Goal: Task Accomplishment & Management: Use online tool/utility

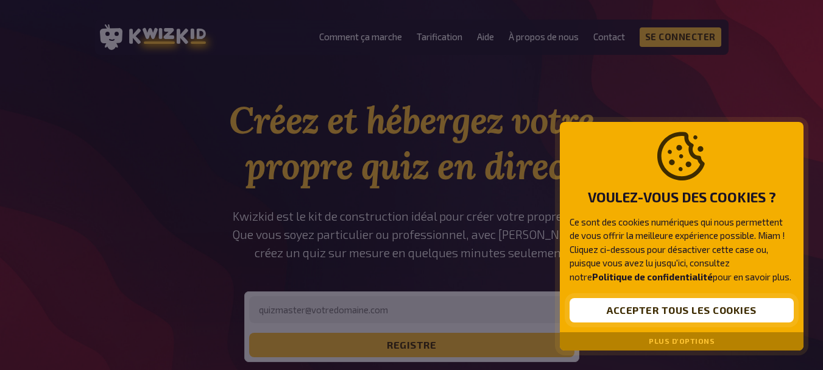
click at [683, 305] on font "Accepter tous les cookies" at bounding box center [682, 310] width 150 height 12
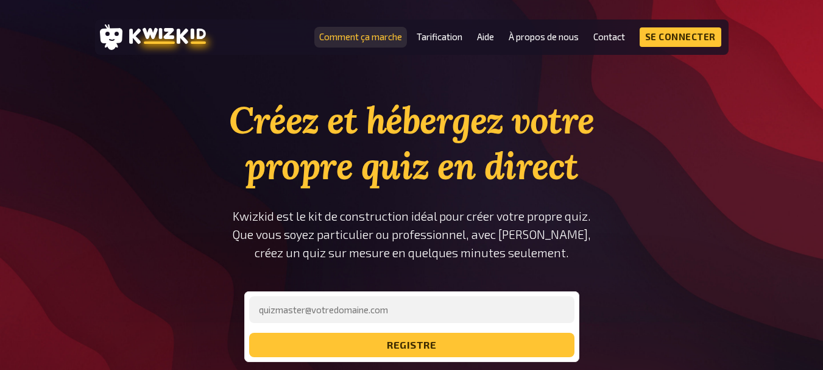
click at [392, 32] on font "Comment ça marche" at bounding box center [360, 36] width 83 height 11
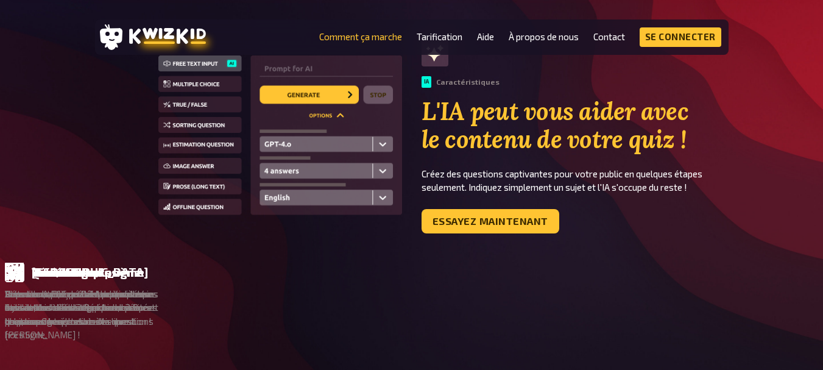
scroll to position [784, 0]
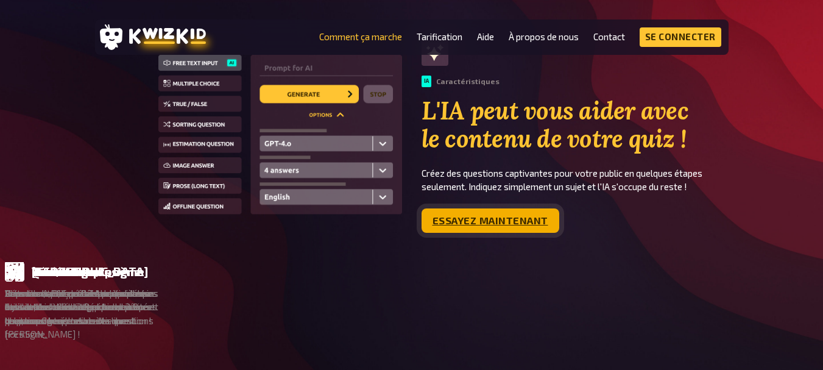
click at [546, 227] on link "Essayez maintenant" at bounding box center [490, 220] width 138 height 24
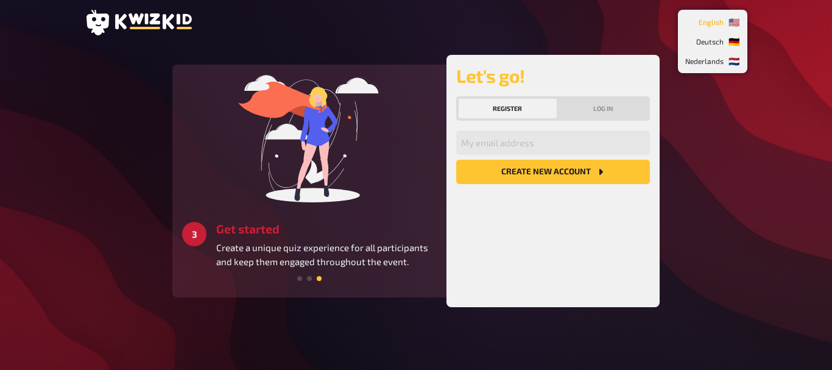
click at [727, 23] on li "🇺🇸 English" at bounding box center [712, 21] width 65 height 19
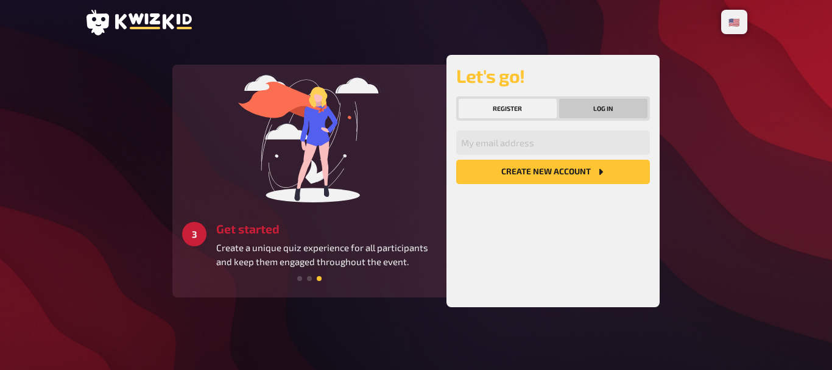
click at [618, 101] on button "Log in" at bounding box center [603, 108] width 89 height 19
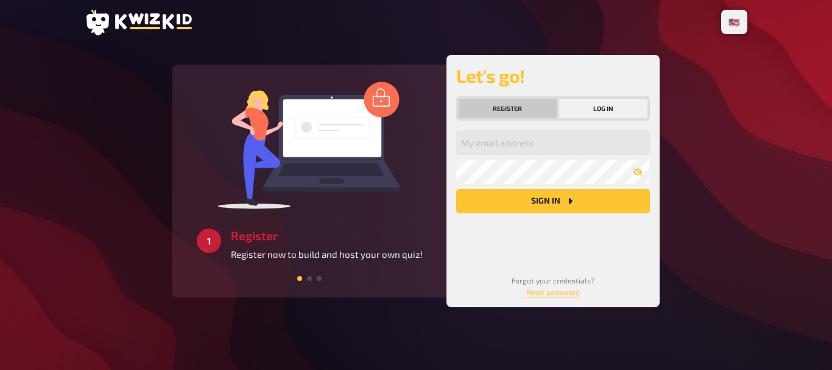
click at [548, 102] on button "Register" at bounding box center [508, 108] width 98 height 19
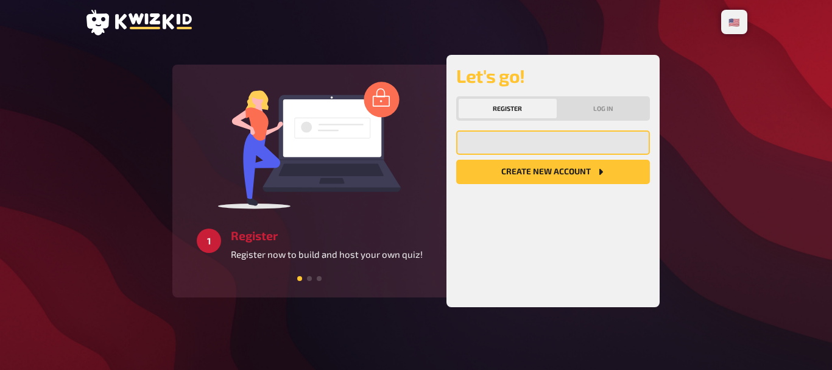
click at [532, 139] on input "email" at bounding box center [553, 142] width 194 height 24
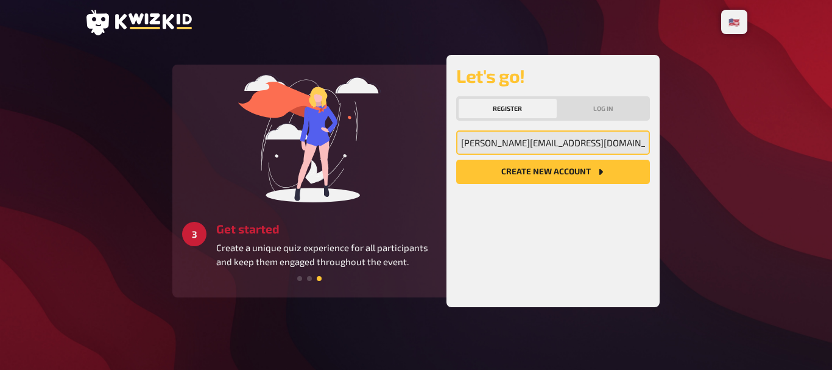
type input "lila.pernin70@laposte.net"
click at [456, 160] on button "Create new account" at bounding box center [553, 172] width 194 height 24
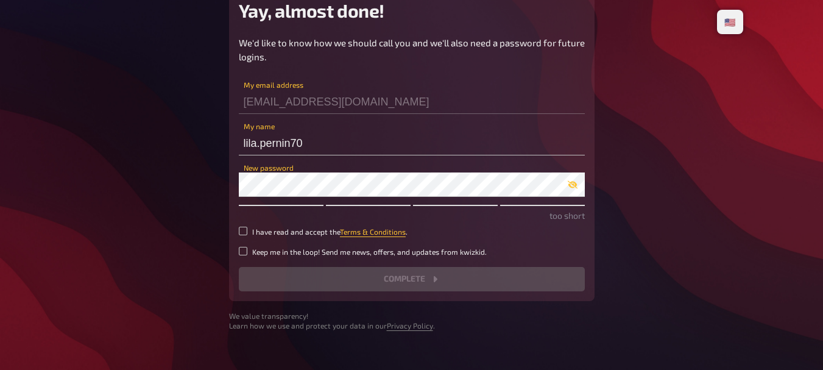
scroll to position [66, 0]
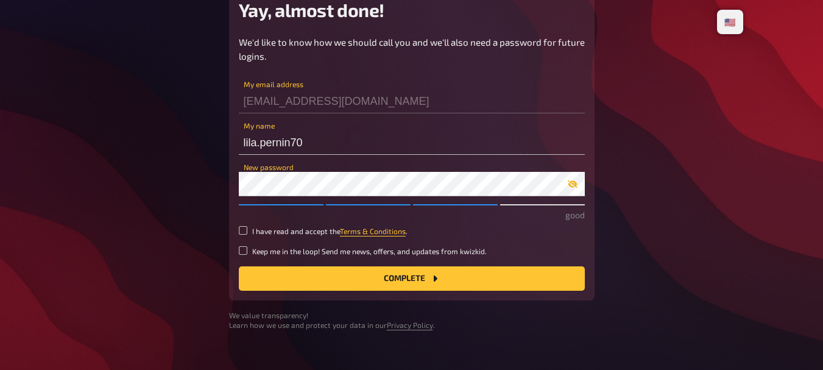
click at [568, 182] on icon "button" at bounding box center [573, 184] width 10 height 10
click at [272, 230] on small "I have read and accept the Terms & Conditions ." at bounding box center [329, 231] width 155 height 10
click at [247, 230] on input "I have read and accept the Terms & Conditions ." at bounding box center [243, 230] width 9 height 9
checkbox input "true"
click at [324, 275] on button "Complete" at bounding box center [412, 278] width 346 height 24
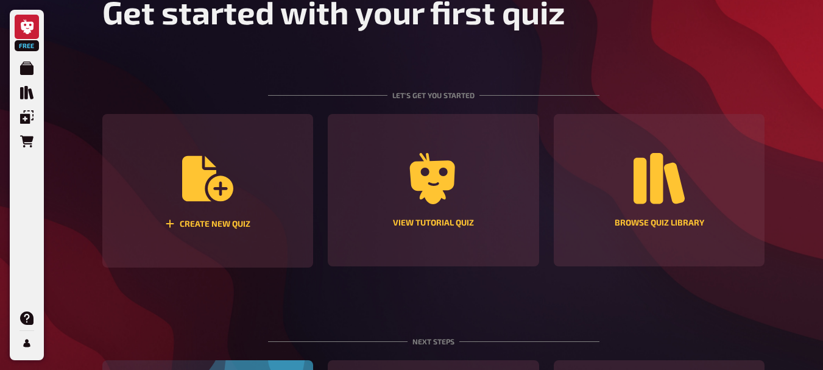
scroll to position [88, 0]
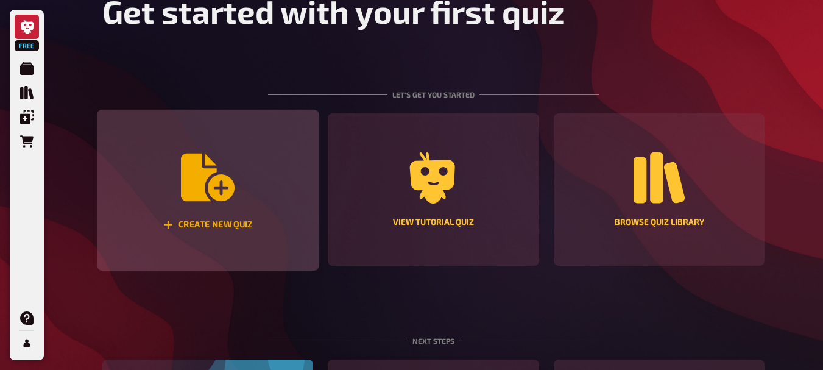
click at [248, 228] on div "Create new quiz" at bounding box center [208, 225] width 90 height 10
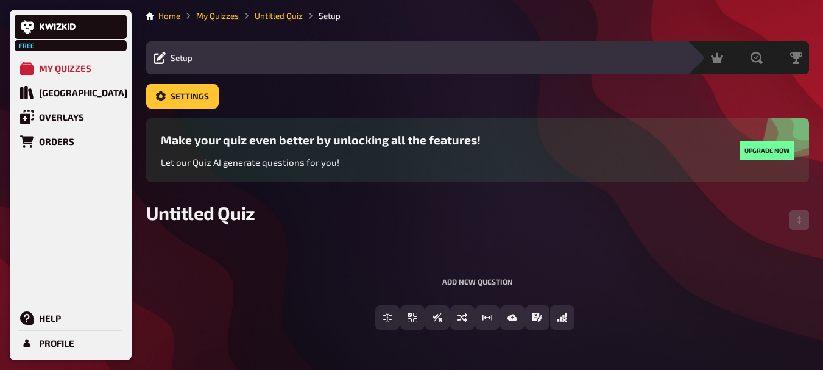
click at [158, 58] on icon at bounding box center [159, 58] width 12 height 12
click at [291, 142] on h3 "Make your quiz even better by unlocking all the features!" at bounding box center [321, 140] width 320 height 14
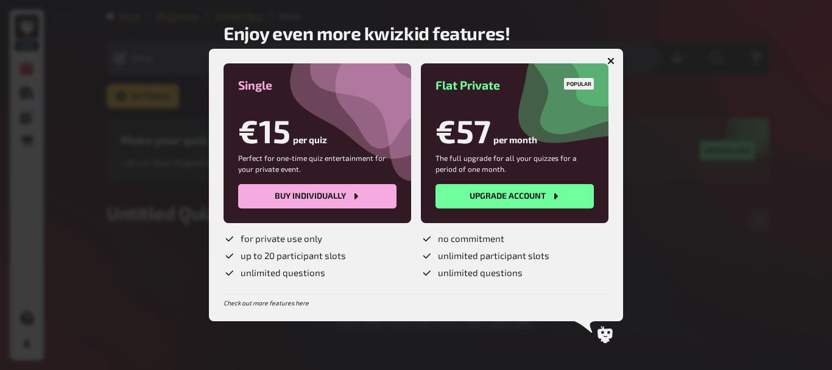
click at [613, 59] on icon "button" at bounding box center [611, 61] width 12 height 12
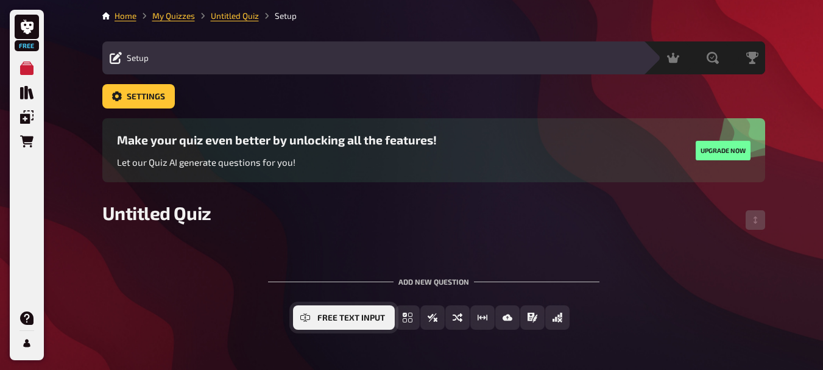
click at [321, 314] on span "Free Text Input" at bounding box center [351, 318] width 68 height 9
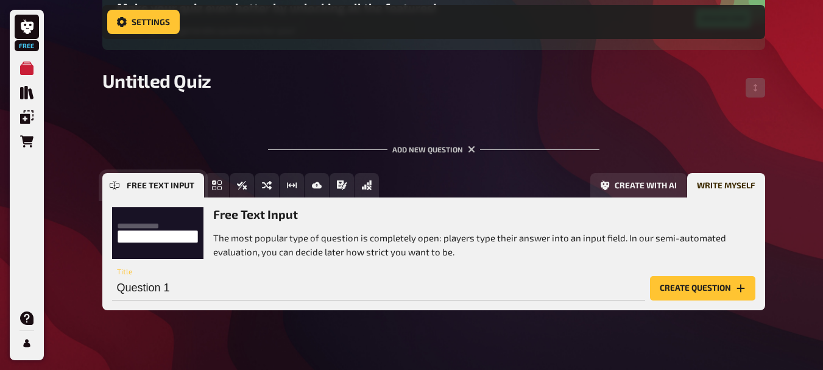
scroll to position [160, 0]
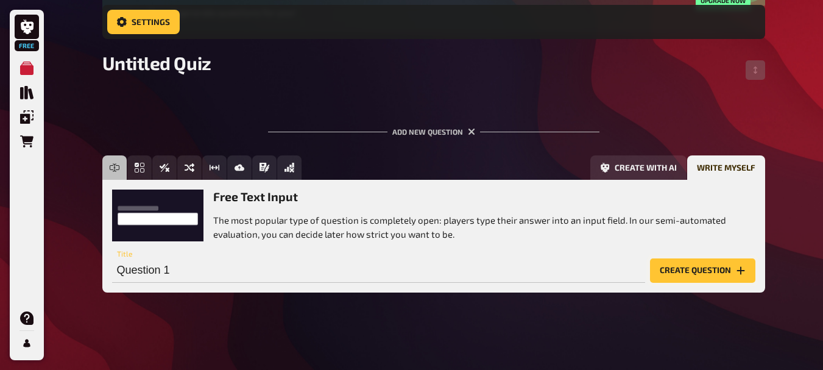
click at [702, 269] on button "Create question" at bounding box center [702, 270] width 105 height 24
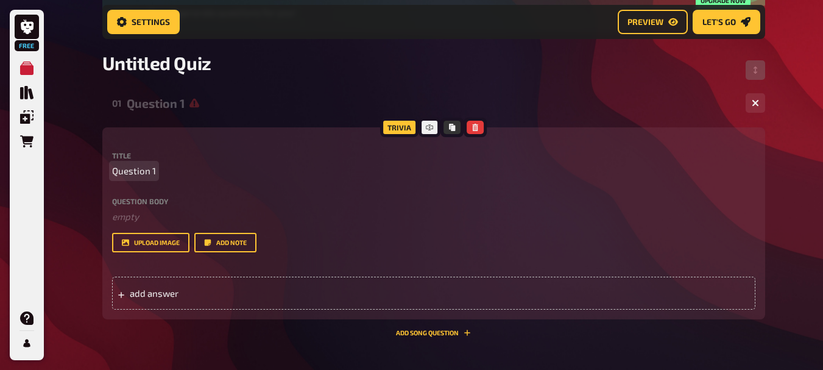
click at [146, 169] on span "Question 1" at bounding box center [134, 171] width 44 height 14
click at [151, 239] on button "upload image" at bounding box center [150, 242] width 77 height 19
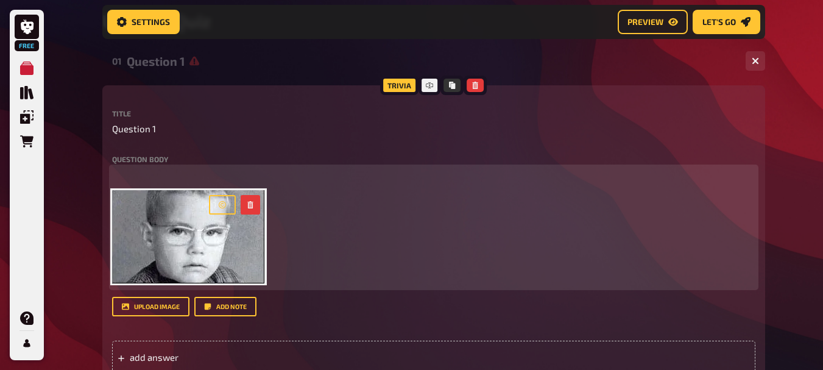
scroll to position [204, 0]
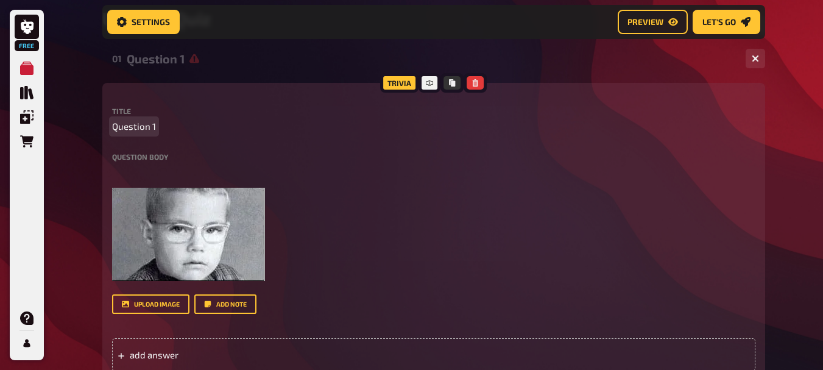
click at [152, 127] on span "Question 1" at bounding box center [134, 126] width 44 height 14
drag, startPoint x: 152, startPoint y: 127, endPoint x: 104, endPoint y: 136, distance: 49.1
click at [104, 136] on div "Trivia Title Question 1 Question body ﻿ ﻿ Drop here to upload upload image Add …" at bounding box center [433, 232] width 663 height 298
drag, startPoint x: 153, startPoint y: 126, endPoint x: 111, endPoint y: 130, distance: 41.6
click at [112, 130] on span "Question 1" at bounding box center [134, 126] width 44 height 14
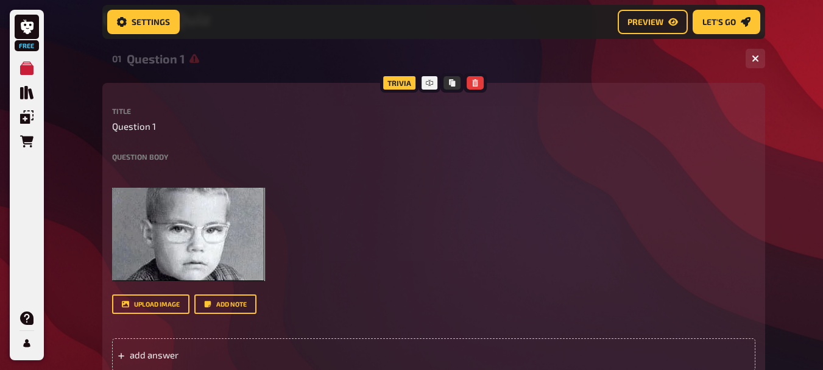
click at [155, 125] on p "Question 1" at bounding box center [433, 126] width 643 height 14
drag, startPoint x: 153, startPoint y: 126, endPoint x: 104, endPoint y: 127, distance: 48.7
click at [104, 127] on div "Trivia Title Question 1 Question body ﻿ ﻿ Drop here to upload upload image Add …" at bounding box center [433, 232] width 663 height 298
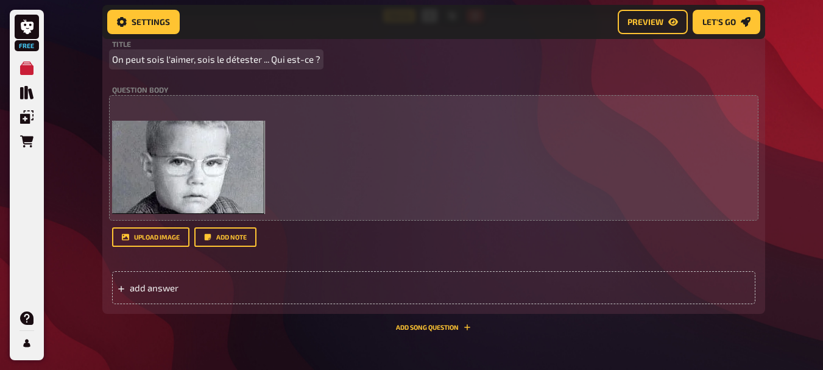
scroll to position [272, 0]
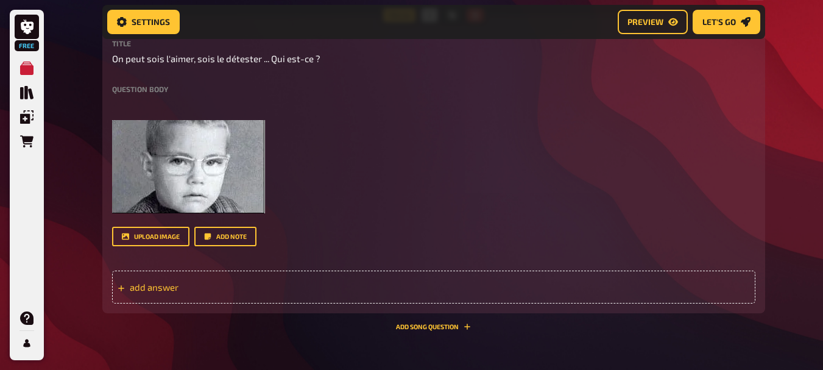
click at [161, 287] on span "add answer" at bounding box center [224, 286] width 189 height 11
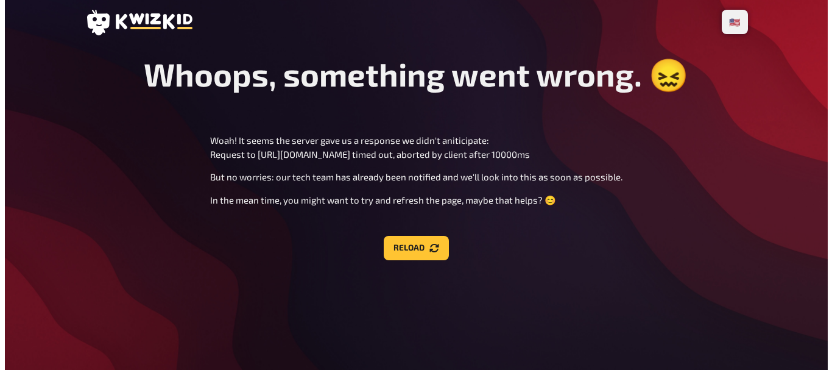
scroll to position [0, 0]
